Goal: Register for event/course

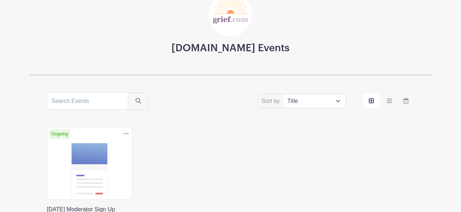
scroll to position [61, 0]
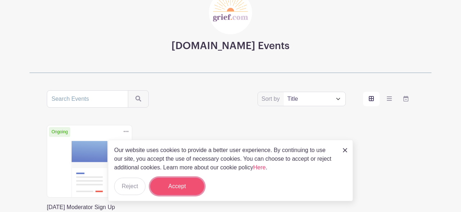
click at [181, 187] on button "Accept" at bounding box center [177, 185] width 54 height 17
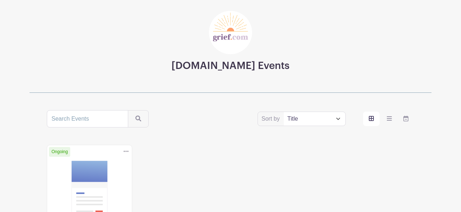
scroll to position [36, 0]
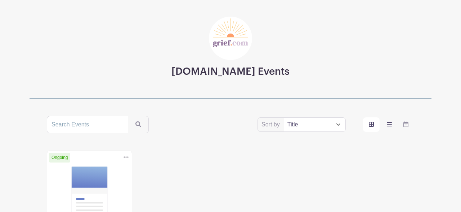
click at [387, 123] on label "order and view" at bounding box center [389, 124] width 17 height 14
click at [0, 0] on input "order and view" at bounding box center [0, 0] width 0 height 0
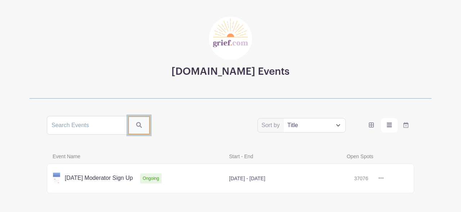
click at [137, 119] on button "submit" at bounding box center [139, 125] width 22 height 19
click at [405, 123] on icon "order and view" at bounding box center [406, 124] width 5 height 6
click at [0, 0] on input "order and view" at bounding box center [0, 0] width 0 height 0
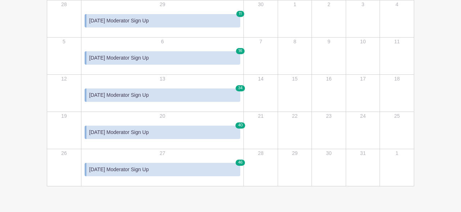
scroll to position [221, 0]
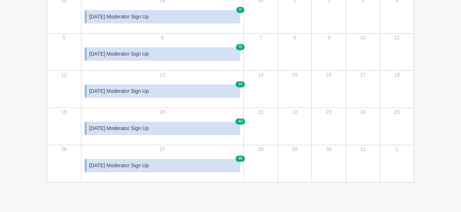
click at [107, 164] on span "[DATE] Moderator Sign Up" at bounding box center [118, 165] width 59 height 8
click at [121, 163] on span "[DATE] Moderator Sign Up" at bounding box center [118, 165] width 59 height 8
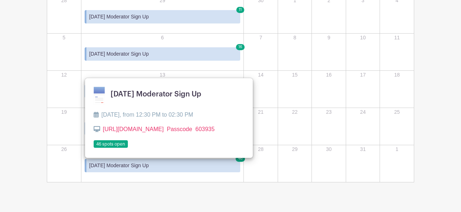
click at [94, 148] on link at bounding box center [94, 148] width 0 height 0
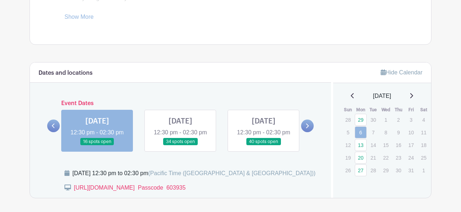
scroll to position [361, 0]
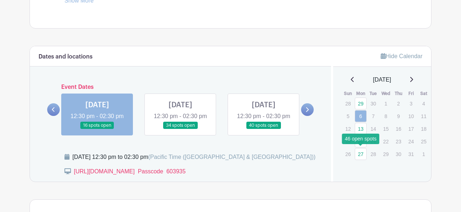
click at [362, 154] on link "27" at bounding box center [361, 154] width 12 height 12
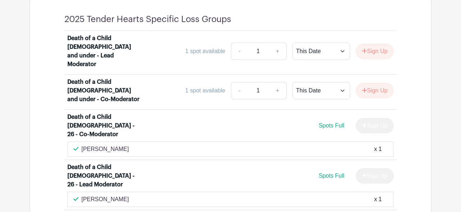
scroll to position [582, 0]
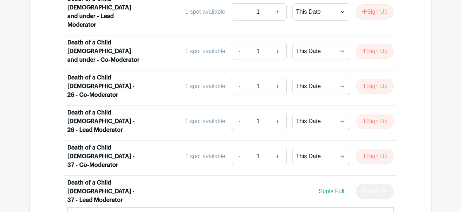
scroll to position [615, 0]
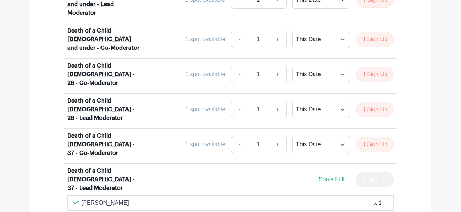
click at [80, 198] on div "[PERSON_NAME] x 1" at bounding box center [231, 202] width 314 height 9
click at [380, 198] on div "x 1" at bounding box center [378, 202] width 8 height 9
click at [334, 176] on span "Spots Full" at bounding box center [332, 179] width 26 height 6
click at [80, 198] on div "[PERSON_NAME] x 1" at bounding box center [231, 202] width 314 height 9
click at [105, 166] on div "Death of a Child [DEMOGRAPHIC_DATA] - 37 - Lead Moderator" at bounding box center [103, 179] width 73 height 26
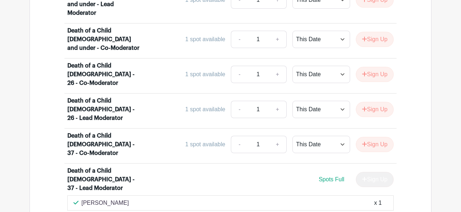
click at [380, 198] on div "x 1" at bounding box center [378, 202] width 8 height 9
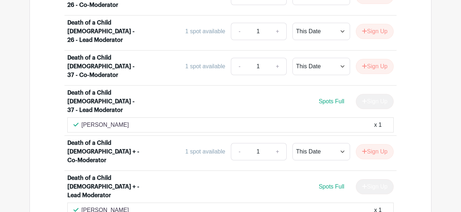
scroll to position [706, 0]
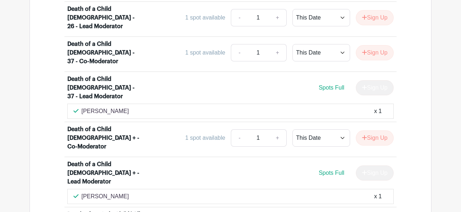
click at [385, 107] on div "[PERSON_NAME] x 1" at bounding box center [231, 111] width 314 height 9
click at [98, 107] on p "[PERSON_NAME]" at bounding box center [105, 111] width 48 height 9
drag, startPoint x: 127, startPoint y: 58, endPoint x: 66, endPoint y: 60, distance: 61.7
click at [68, 103] on div "[PERSON_NAME] x 1" at bounding box center [230, 110] width 327 height 15
select select "select_dates"
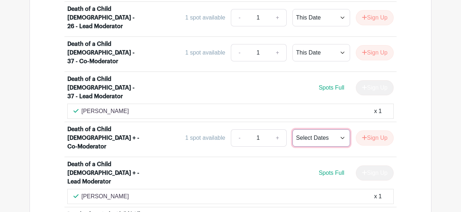
click option "Select Dates" at bounding box center [0, 0] width 0 height 0
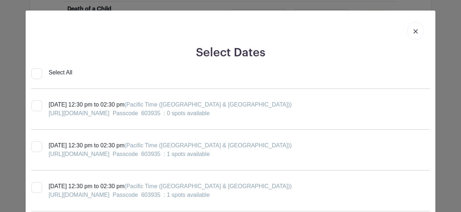
scroll to position [8, 0]
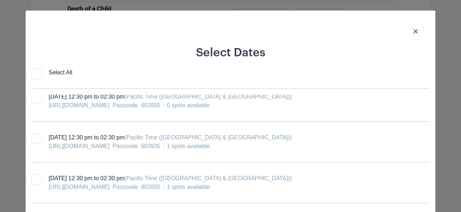
click at [37, 180] on div at bounding box center [36, 179] width 11 height 11
click at [36, 178] on input "[DATE] 12:30 pm to 02:30 pm (Pacific Time ([GEOGRAPHIC_DATA] & [GEOGRAPHIC_DATA…" at bounding box center [33, 176] width 5 height 5
checkbox input "true"
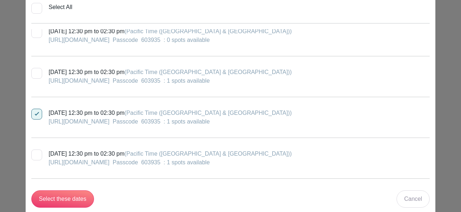
scroll to position [76, 0]
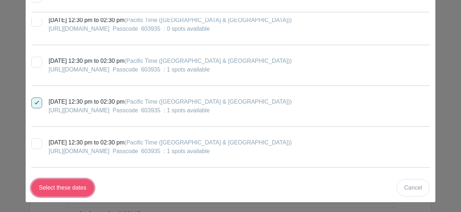
click at [54, 187] on input "Select these dates" at bounding box center [62, 187] width 63 height 17
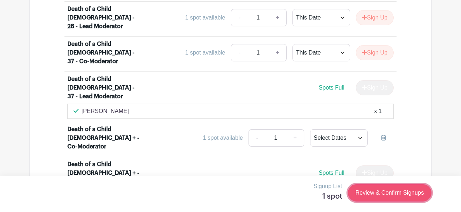
click at [362, 191] on link "Review & Confirm Signups" at bounding box center [390, 192] width 84 height 17
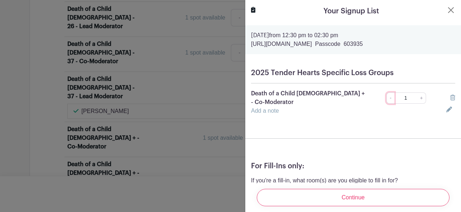
click at [391, 95] on link "-" at bounding box center [391, 97] width 8 height 11
click at [449, 106] on icon at bounding box center [450, 109] width 6 height 6
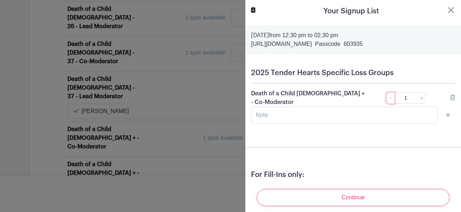
click at [391, 96] on link "-" at bounding box center [391, 97] width 8 height 11
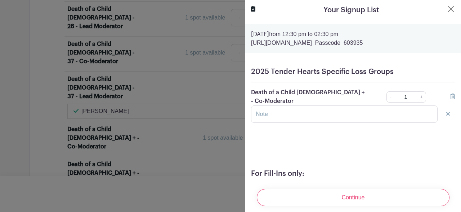
scroll to position [0, 0]
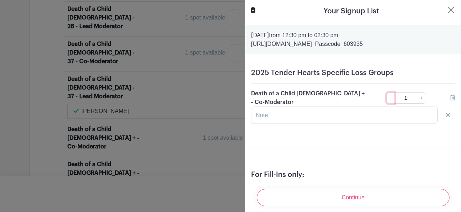
click at [390, 95] on link "-" at bounding box center [391, 97] width 8 height 11
click at [452, 94] on icon at bounding box center [453, 97] width 5 height 6
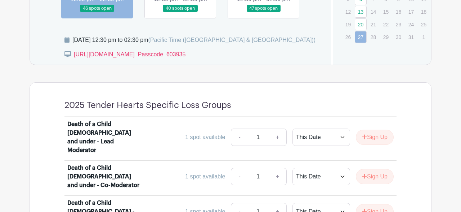
scroll to position [385, 0]
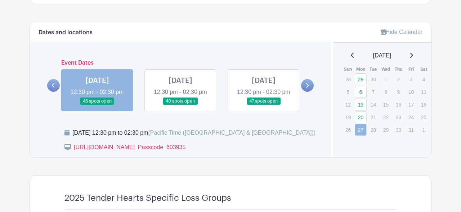
click at [53, 88] on icon at bounding box center [53, 85] width 3 height 5
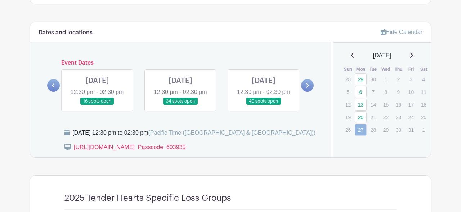
click at [264, 105] on link at bounding box center [264, 105] width 0 height 0
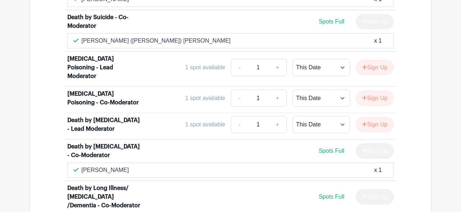
scroll to position [1534, 0]
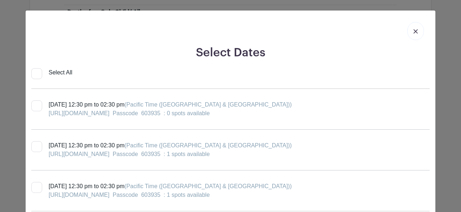
scroll to position [779, 0]
click at [417, 30] on img at bounding box center [416, 31] width 4 height 4
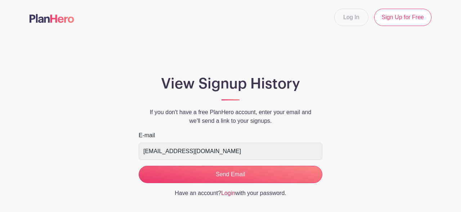
click at [226, 192] on link "Login" at bounding box center [228, 193] width 14 height 6
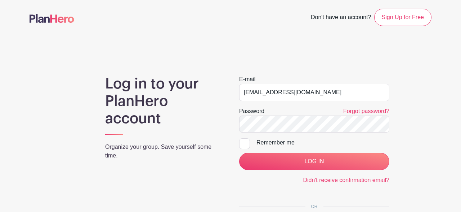
click at [245, 145] on div at bounding box center [244, 143] width 11 height 11
click at [244, 143] on input "Remember me" at bounding box center [241, 140] width 5 height 5
checkbox input "true"
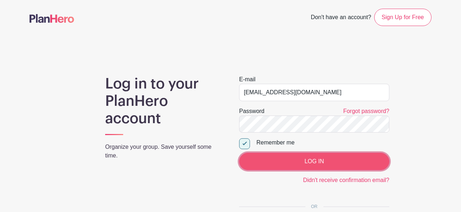
click at [287, 159] on input "LOG IN" at bounding box center [314, 160] width 150 height 17
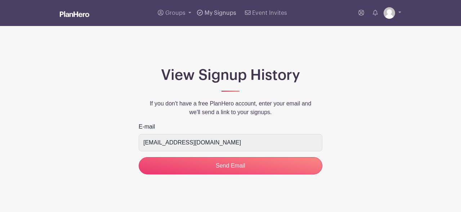
click at [225, 16] on link "My Signups" at bounding box center [216, 13] width 45 height 26
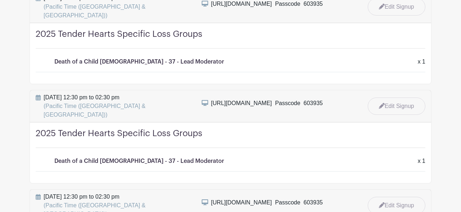
scroll to position [160, 0]
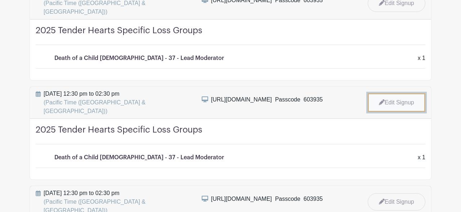
click at [400, 93] on link "Edit Signup" at bounding box center [397, 102] width 58 height 19
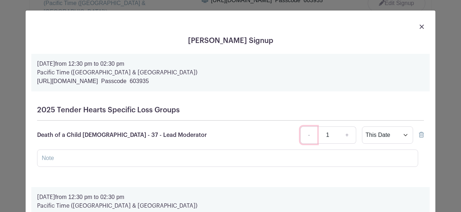
click at [310, 137] on link "-" at bounding box center [309, 134] width 17 height 17
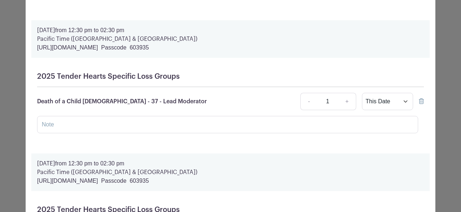
scroll to position [192, 0]
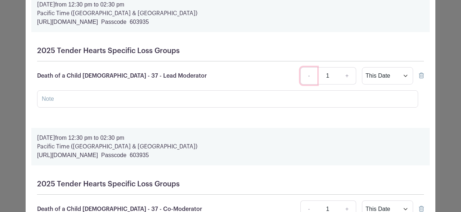
click at [310, 75] on link "-" at bounding box center [309, 75] width 17 height 17
click at [420, 77] on icon at bounding box center [421, 75] width 5 height 6
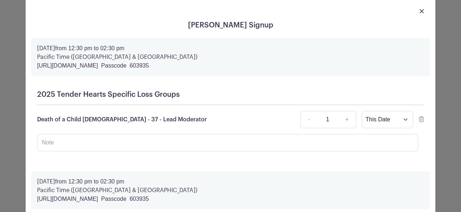
scroll to position [0, 0]
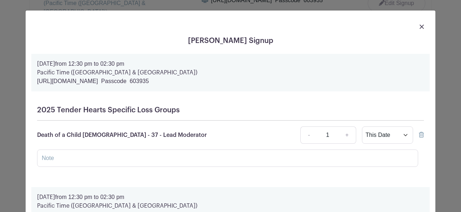
click at [421, 137] on icon at bounding box center [421, 135] width 5 height 6
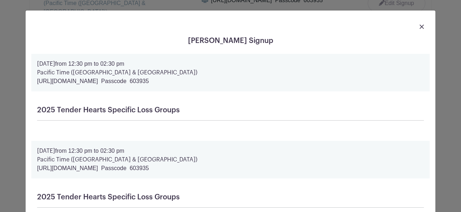
click at [420, 30] on link at bounding box center [422, 26] width 4 height 9
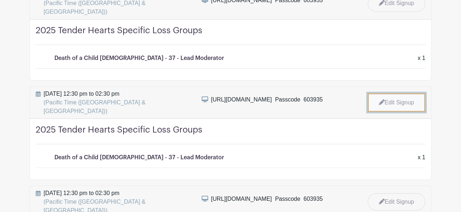
click at [393, 93] on link "Edit Signup" at bounding box center [397, 102] width 58 height 19
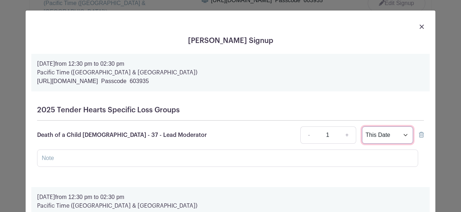
click at [362, 126] on select "This Date Select Dates" at bounding box center [387, 134] width 51 height 17
click at [312, 136] on link "-" at bounding box center [309, 134] width 17 height 17
click at [308, 136] on link "-" at bounding box center [309, 134] width 17 height 17
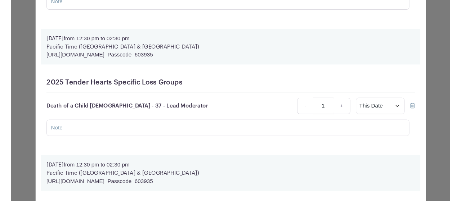
scroll to position [155, 0]
